Goal: Task Accomplishment & Management: Complete application form

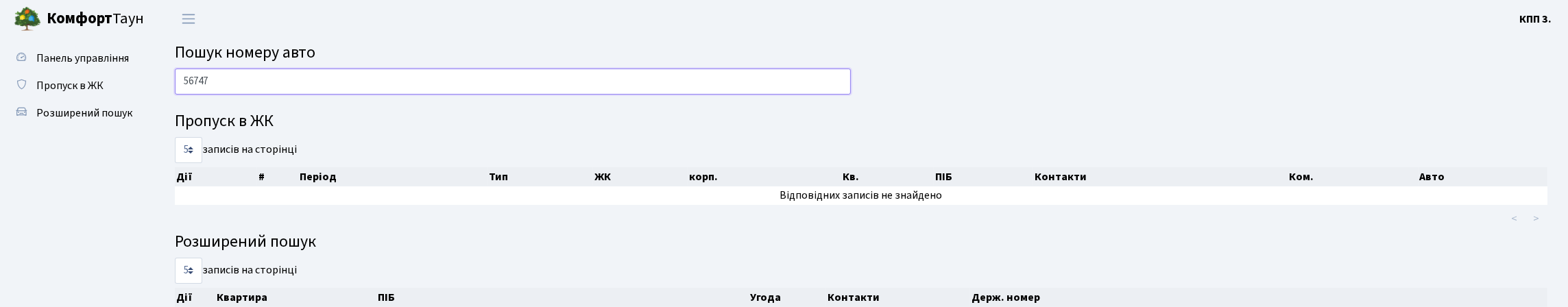
click at [529, 89] on input "56747" at bounding box center [512, 82] width 675 height 26
type input "5"
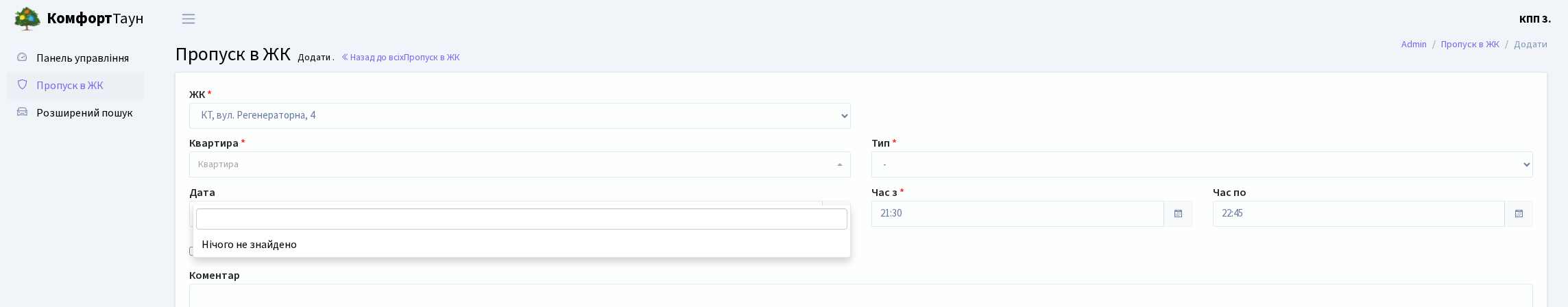
select select "271"
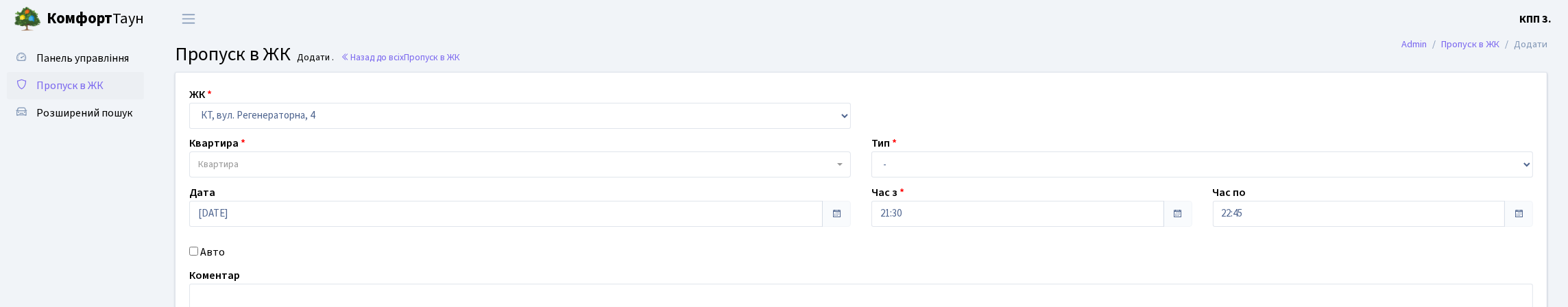
click at [73, 94] on span "Пропуск в ЖК" at bounding box center [69, 85] width 67 height 15
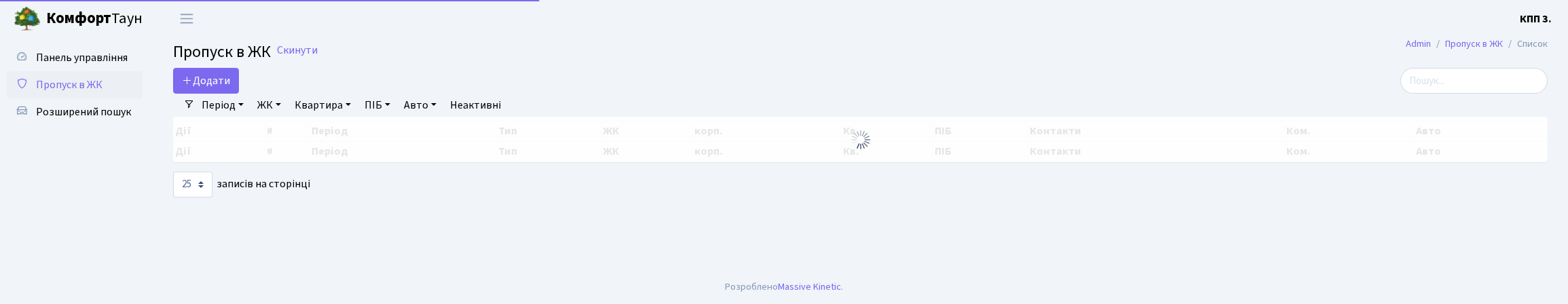
select select "25"
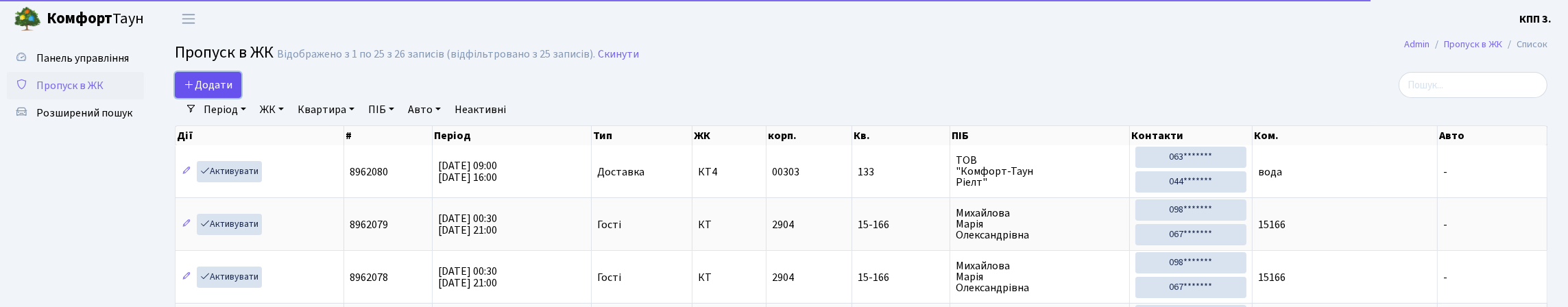
click at [221, 93] on span "Додати" at bounding box center [207, 85] width 49 height 15
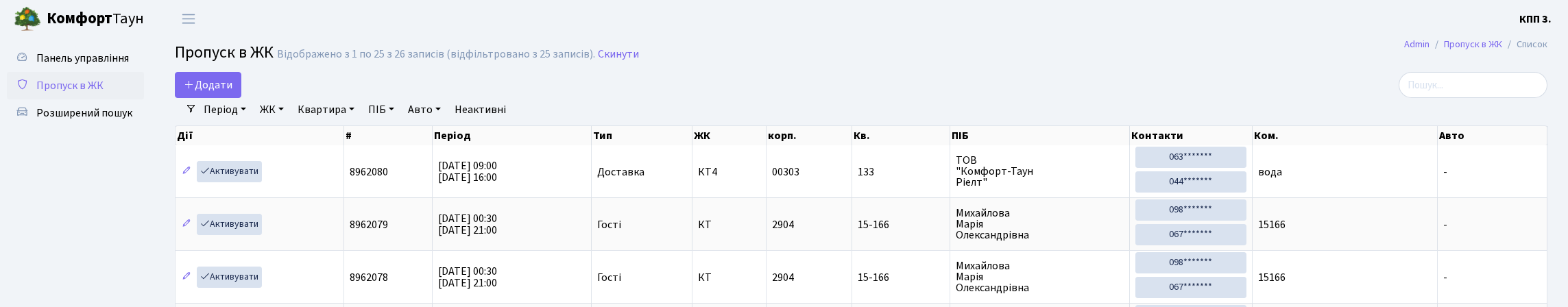
select select "25"
